Goal: Task Accomplishment & Management: Manage account settings

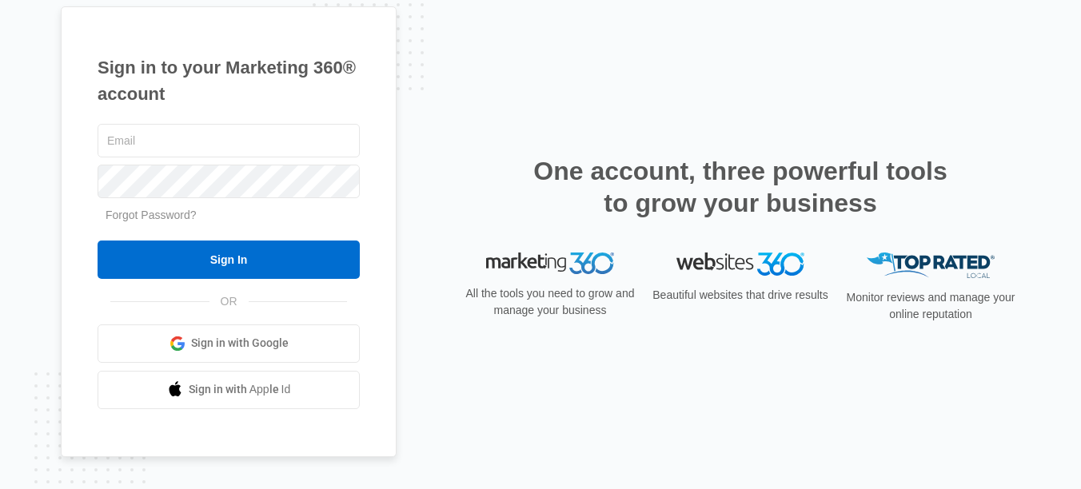
type input "[EMAIL_ADDRESS][DOMAIN_NAME]"
click at [112, 238] on form "lcaravia@drgsweightloss.com Forgot Password? Sign In" at bounding box center [229, 200] width 262 height 158
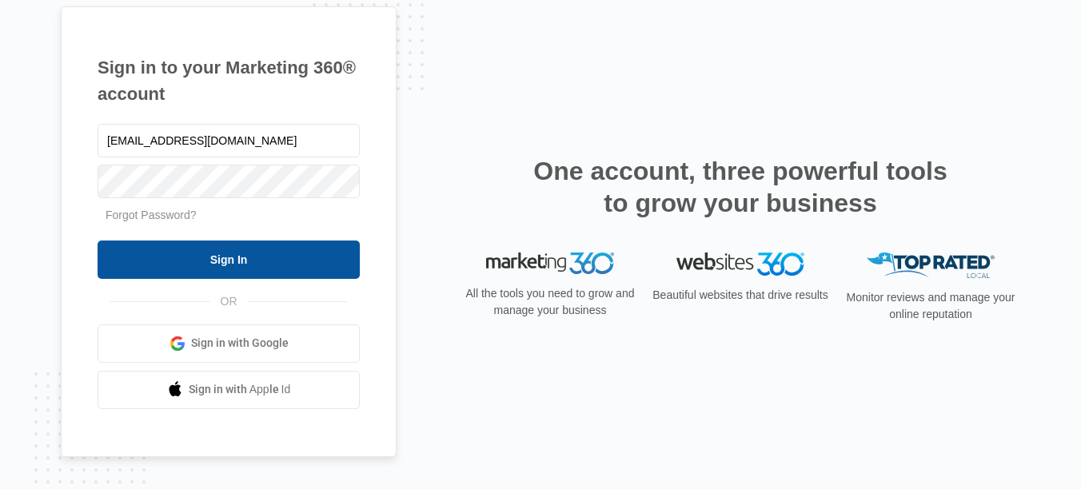
click at [113, 250] on input "Sign In" at bounding box center [229, 260] width 262 height 38
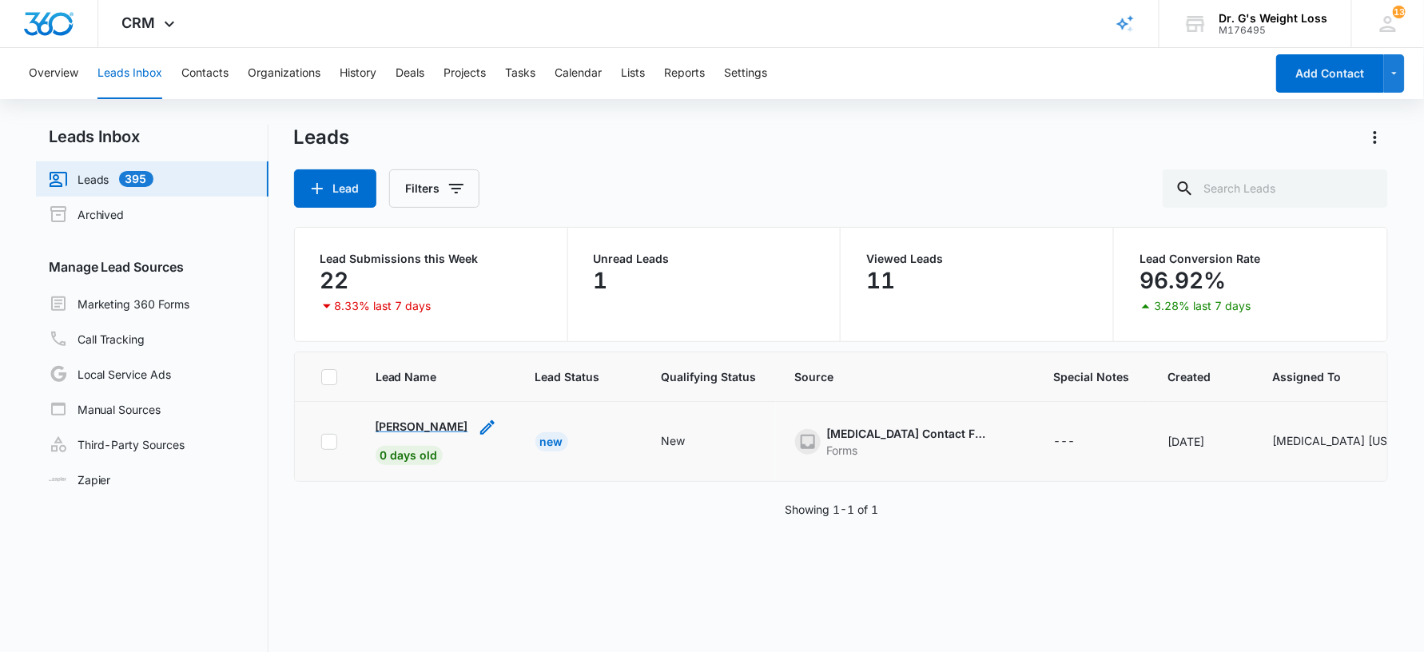
click at [441, 423] on p "[PERSON_NAME]" at bounding box center [422, 426] width 93 height 17
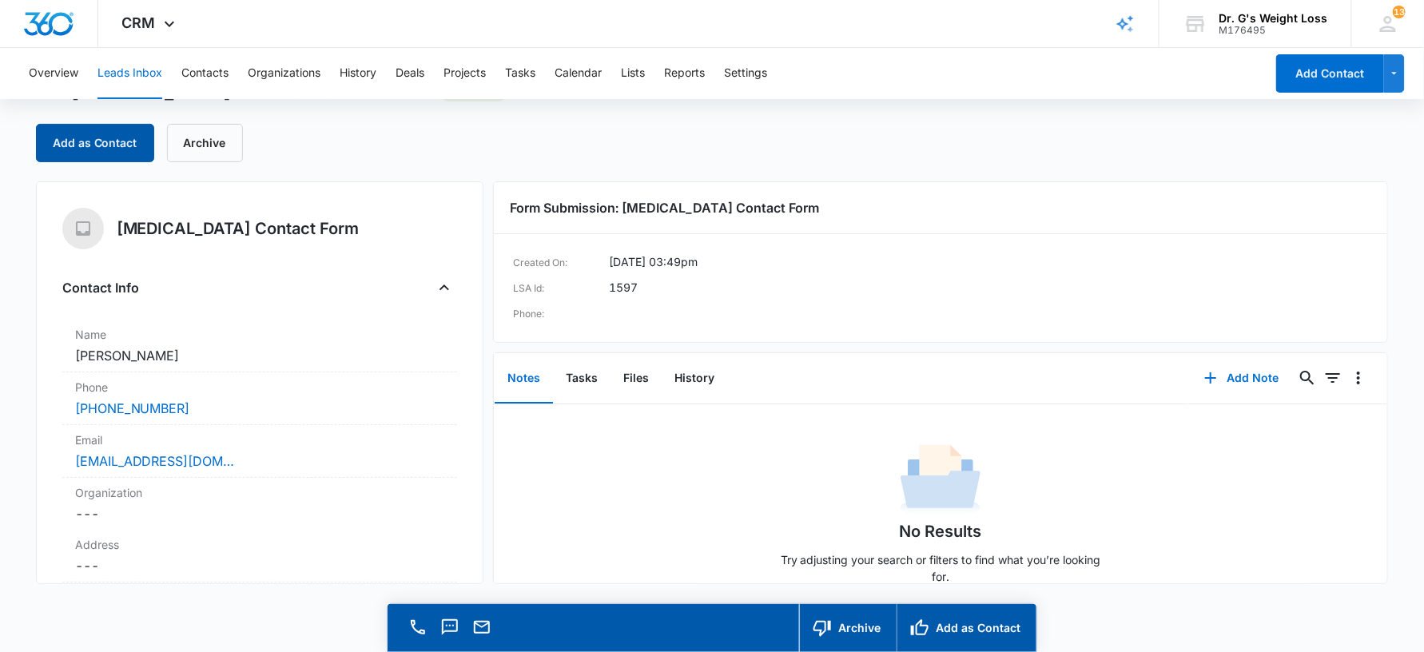
click at [119, 138] on button "Add as Contact" at bounding box center [95, 143] width 118 height 38
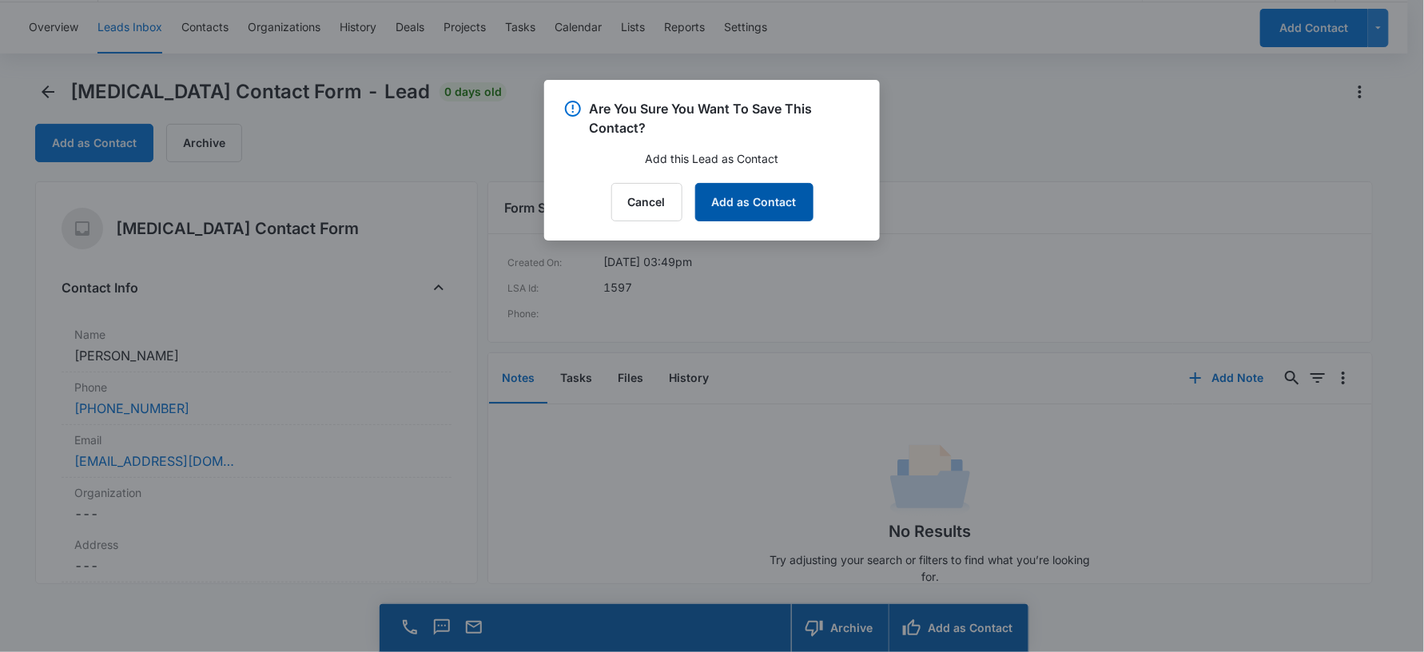
click at [765, 213] on button "Add as Contact" at bounding box center [754, 202] width 118 height 38
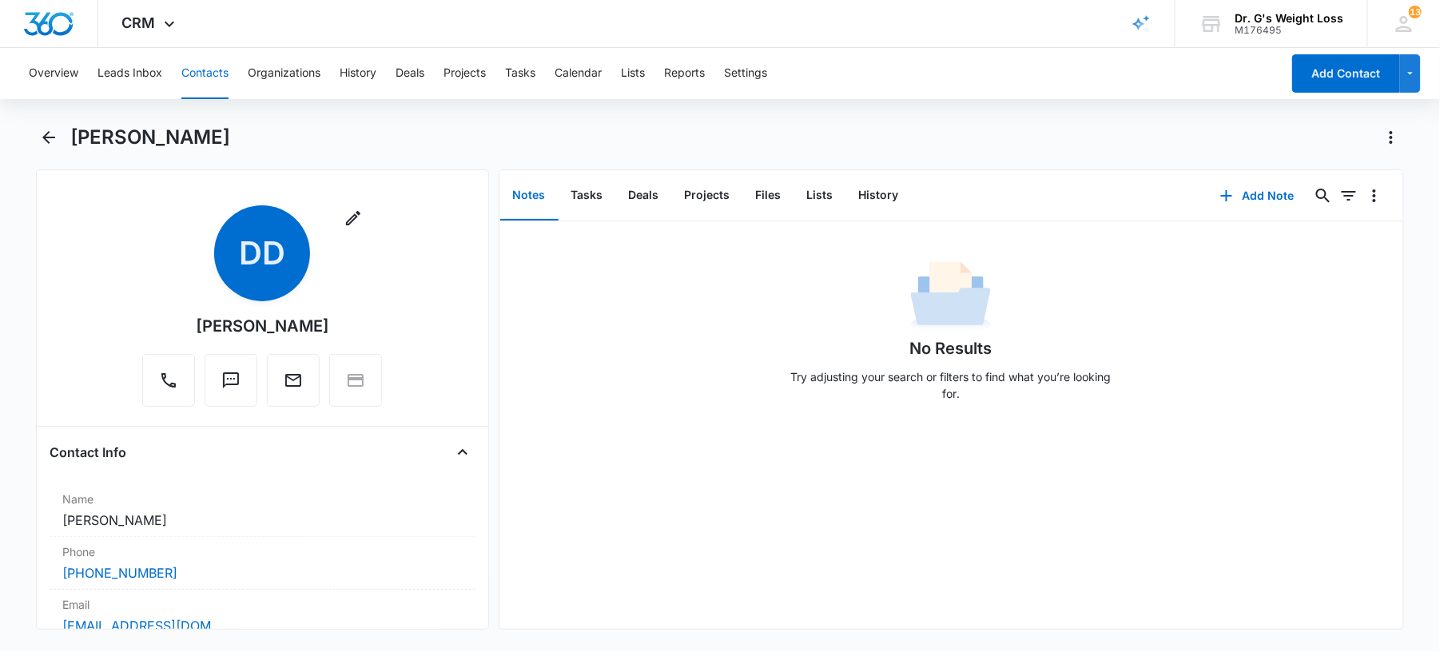
click at [205, 71] on button "Contacts" at bounding box center [204, 73] width 47 height 51
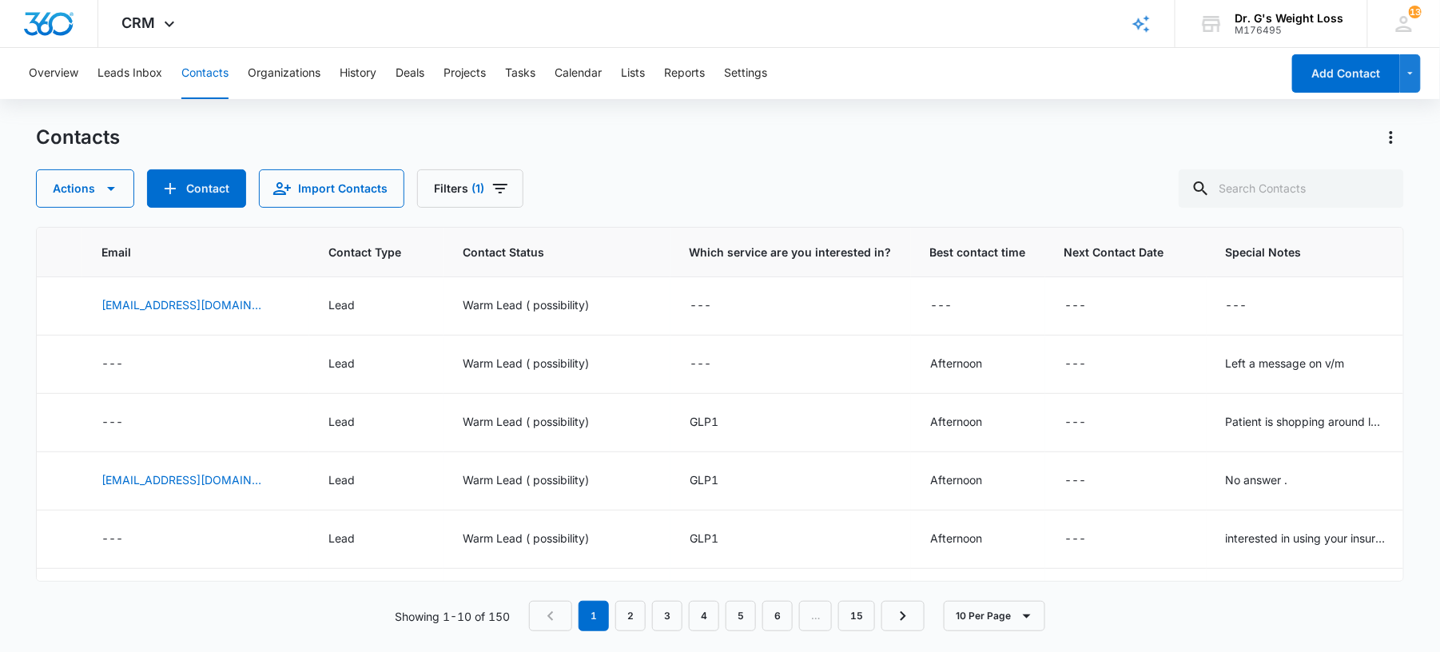
scroll to position [0, 639]
click at [688, 311] on div "---" at bounding box center [699, 306] width 22 height 19
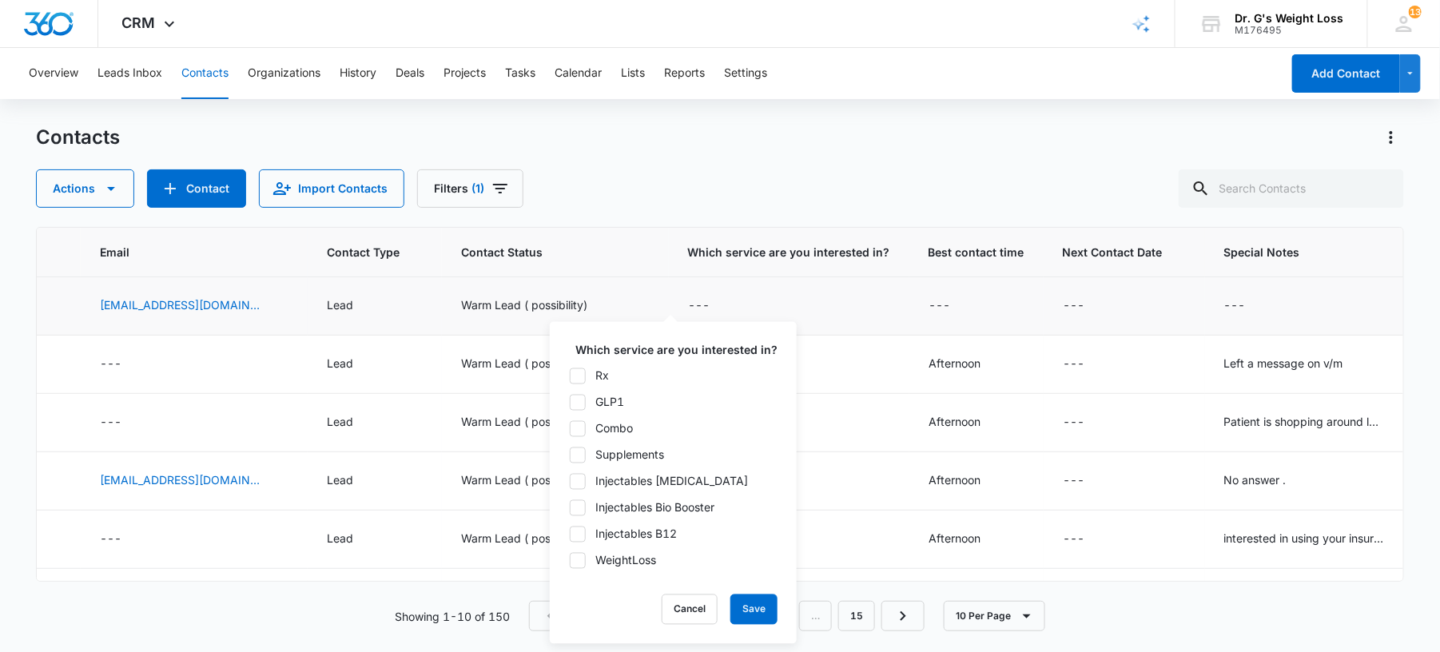
click at [586, 538] on div at bounding box center [578, 534] width 16 height 16
click at [570, 535] on input "Injectables B12" at bounding box center [569, 534] width 1 height 1
checkbox input "true"
click at [758, 606] on button "Save" at bounding box center [753, 610] width 47 height 30
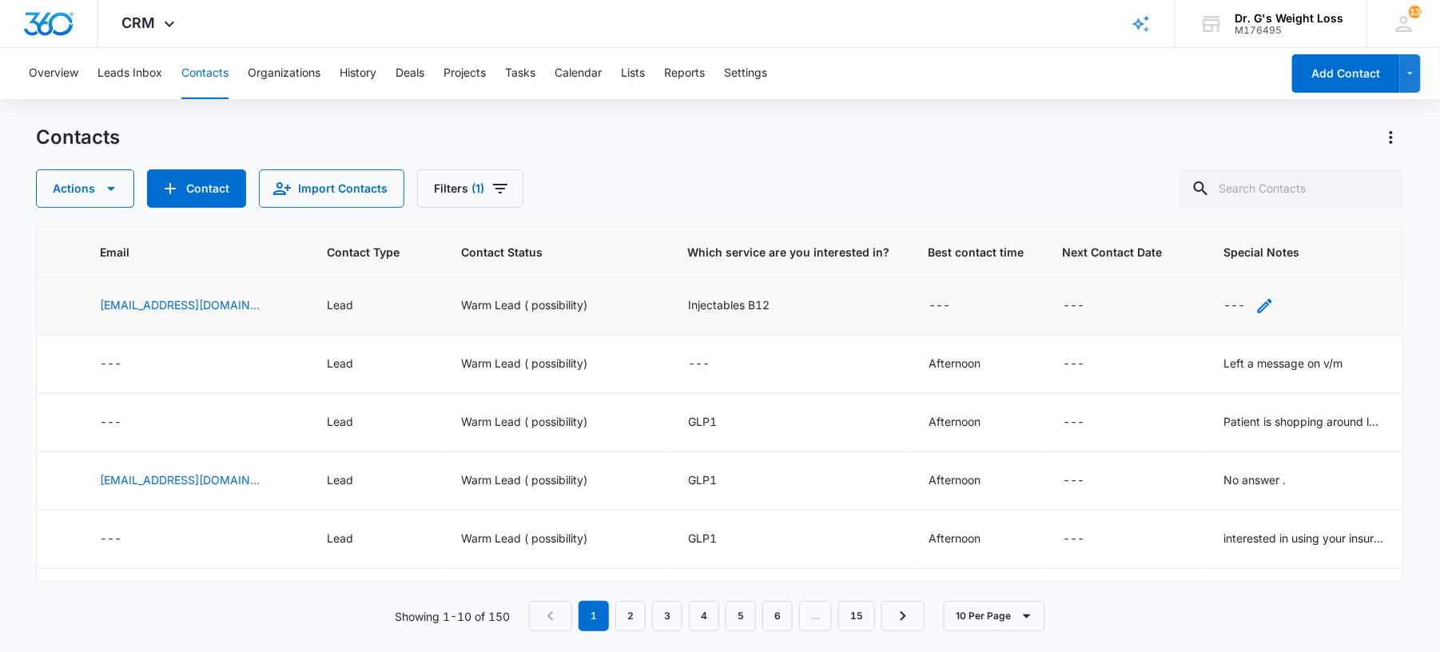
click at [1224, 314] on div "---" at bounding box center [1235, 306] width 22 height 19
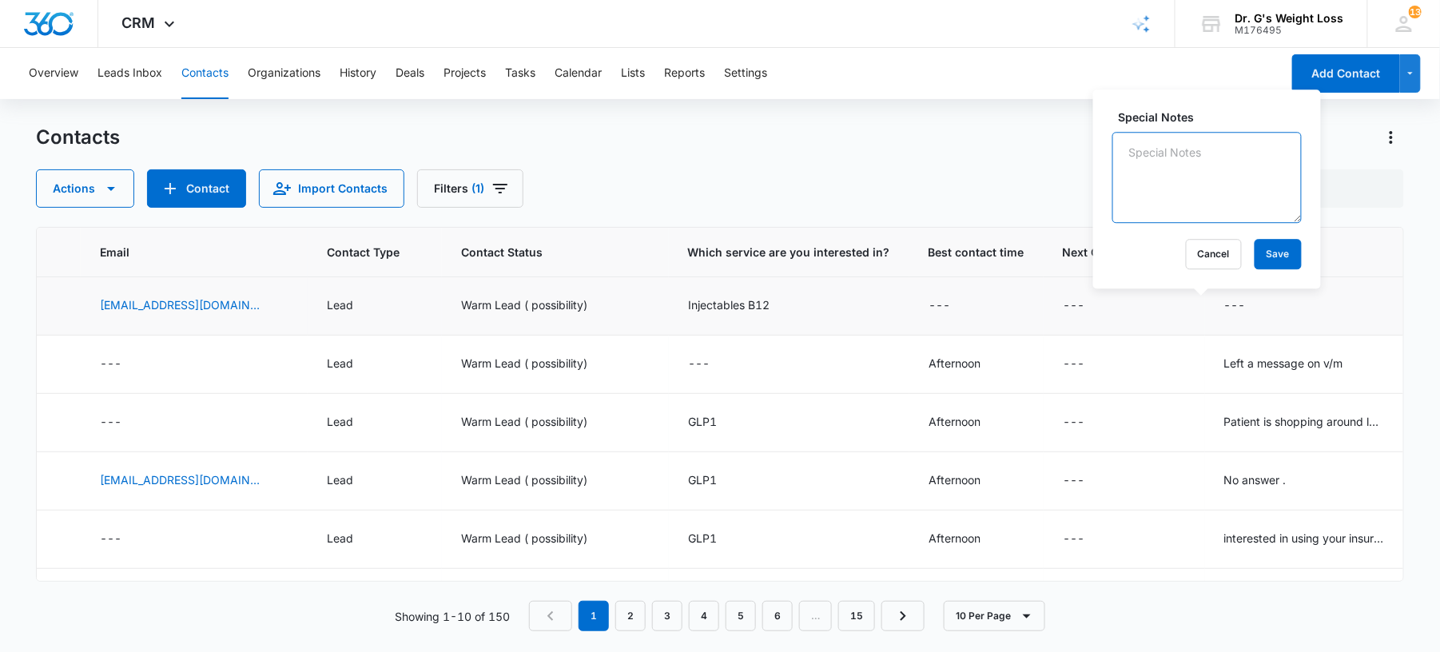
click at [1197, 177] on textarea "Special Notes" at bounding box center [1207, 177] width 189 height 91
type textarea "Left a message on v/m"
click at [1264, 253] on button "Save" at bounding box center [1278, 254] width 47 height 30
